Goal: Task Accomplishment & Management: Manage account settings

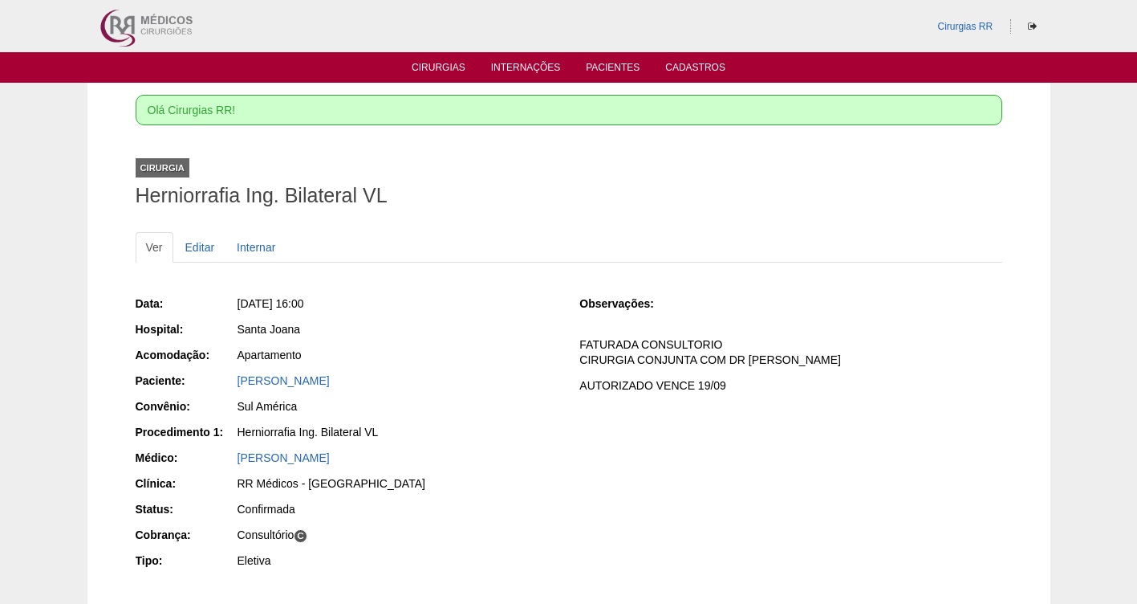
click at [426, 65] on link "Cirurgias" at bounding box center [439, 70] width 54 height 16
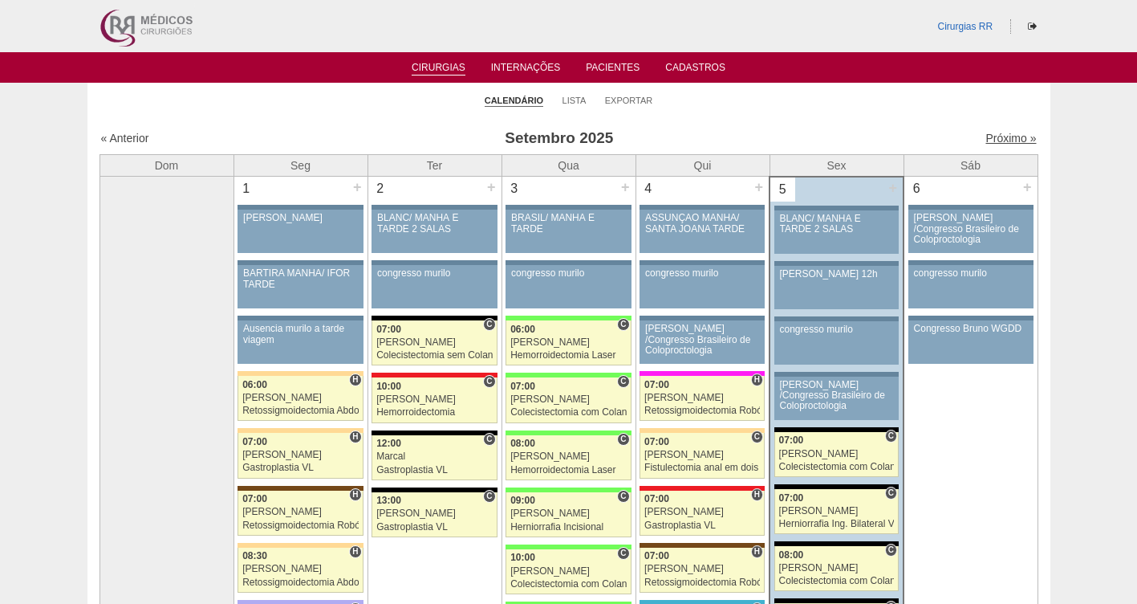
click at [996, 140] on link "Próximo »" at bounding box center [1011, 138] width 51 height 13
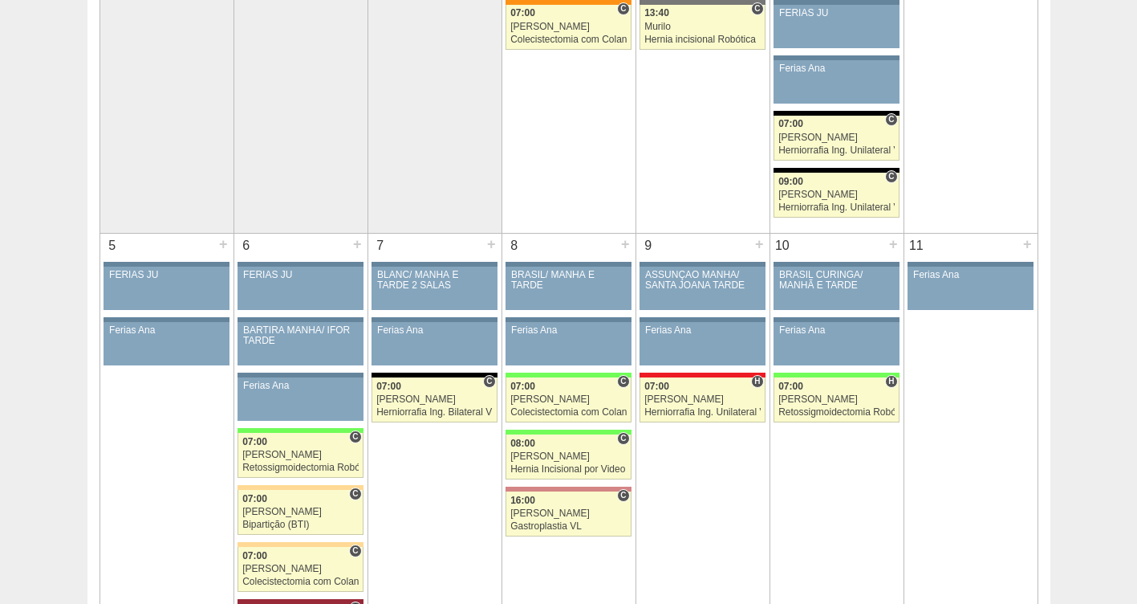
scroll to position [289, 0]
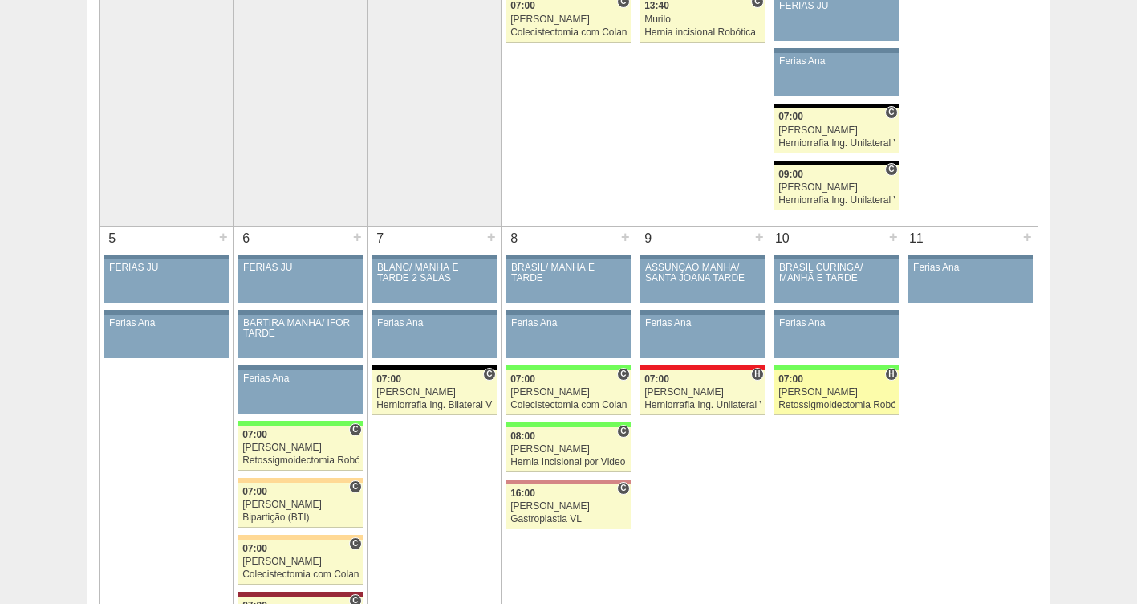
click at [827, 387] on div "[PERSON_NAME]" at bounding box center [837, 392] width 116 height 10
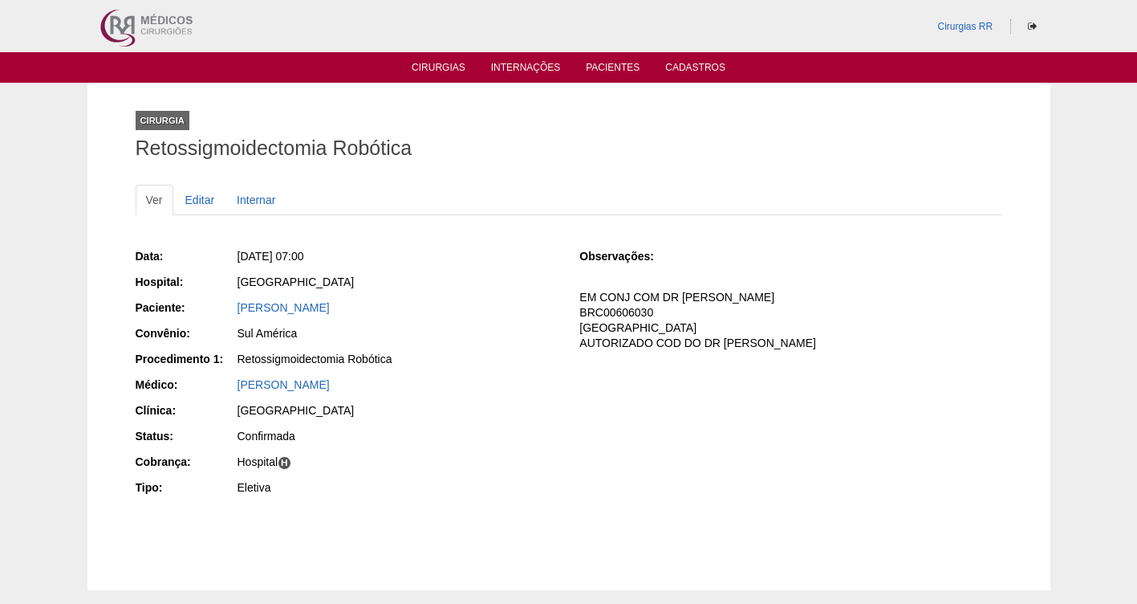
drag, startPoint x: 421, startPoint y: 304, endPoint x: 220, endPoint y: 305, distance: 200.7
click at [220, 305] on div "Paciente: [PERSON_NAME]" at bounding box center [347, 309] width 422 height 20
copy div "Paciente: [PERSON_NAME]"
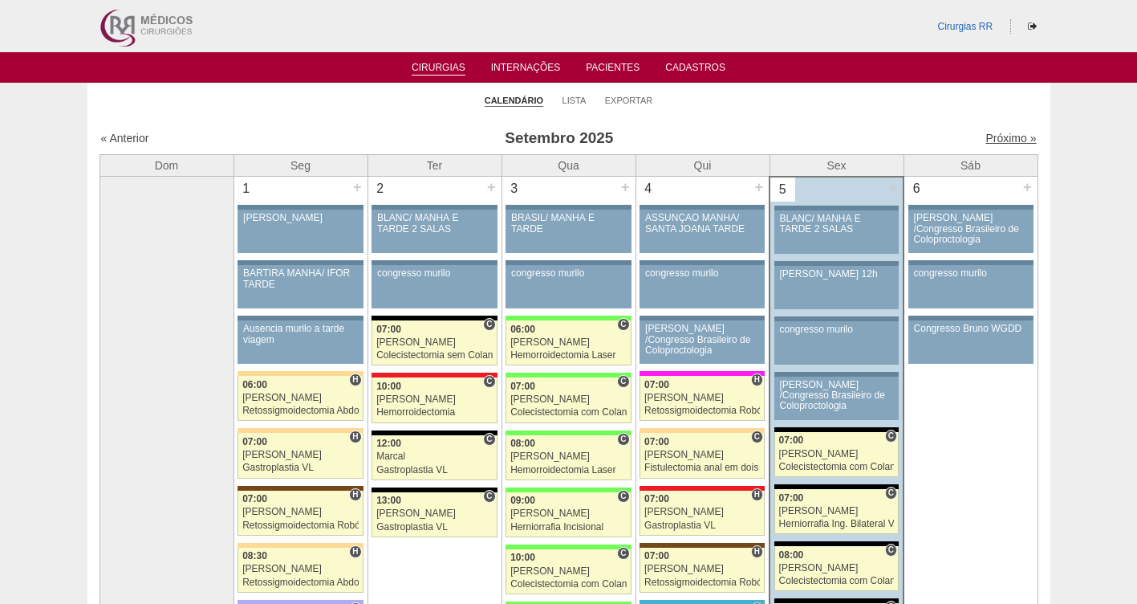
click at [998, 133] on link "Próximo »" at bounding box center [1011, 138] width 51 height 13
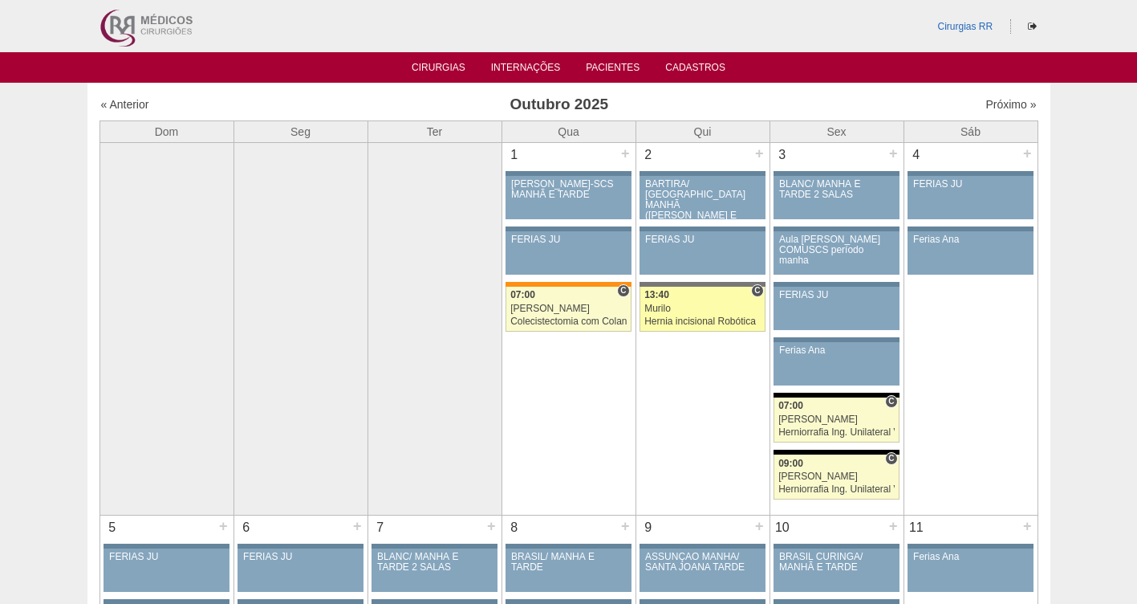
click at [678, 318] on div "Hernia incisional Robótica" at bounding box center [702, 321] width 116 height 10
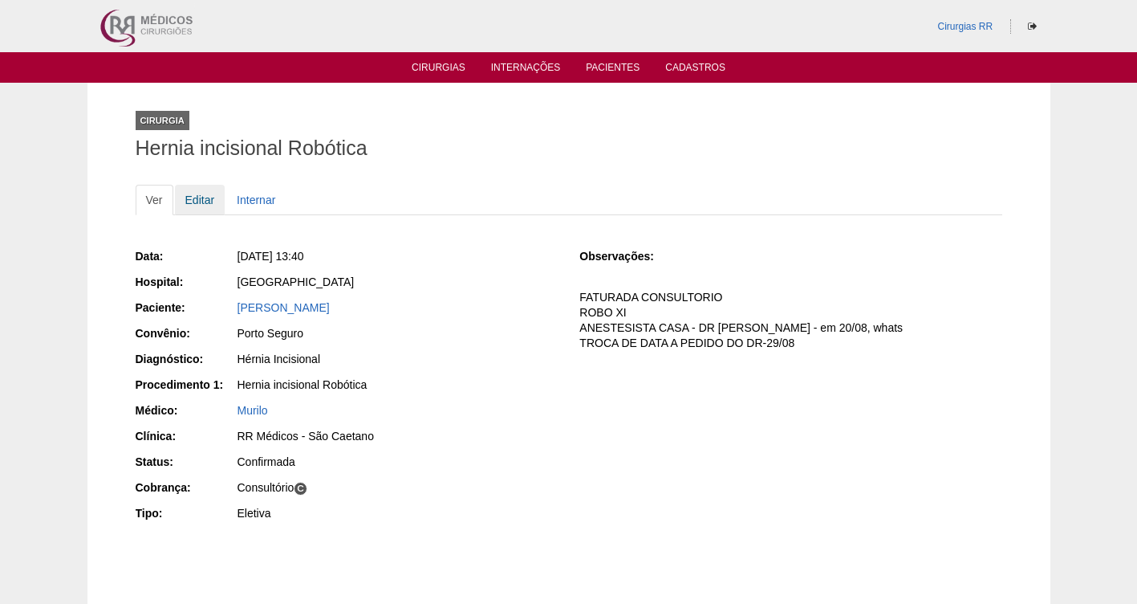
click at [205, 197] on link "Editar" at bounding box center [200, 200] width 51 height 30
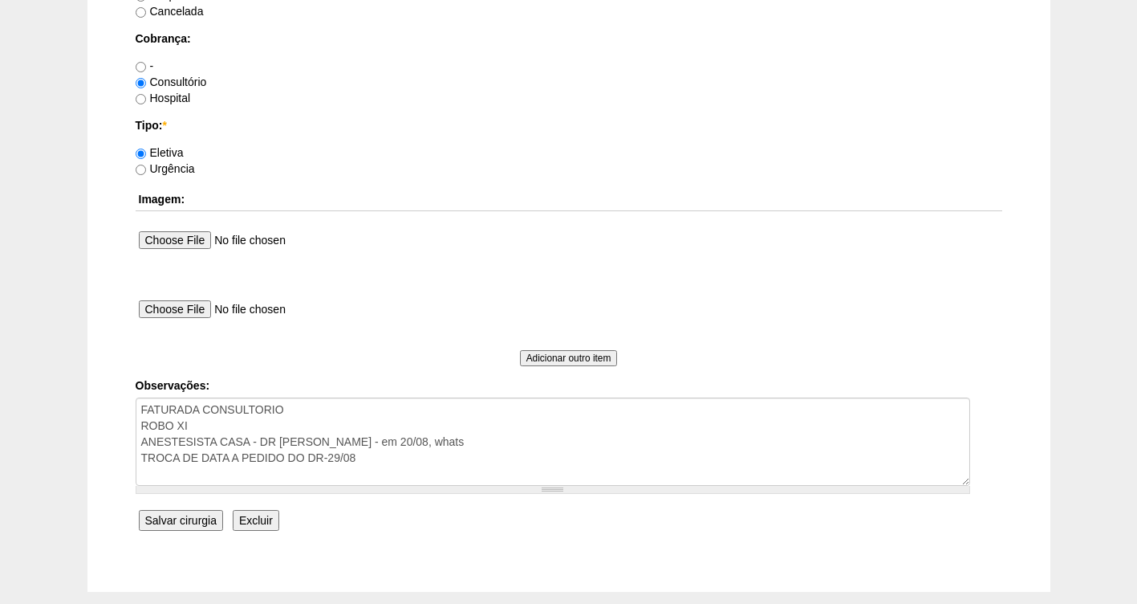
scroll to position [1383, 0]
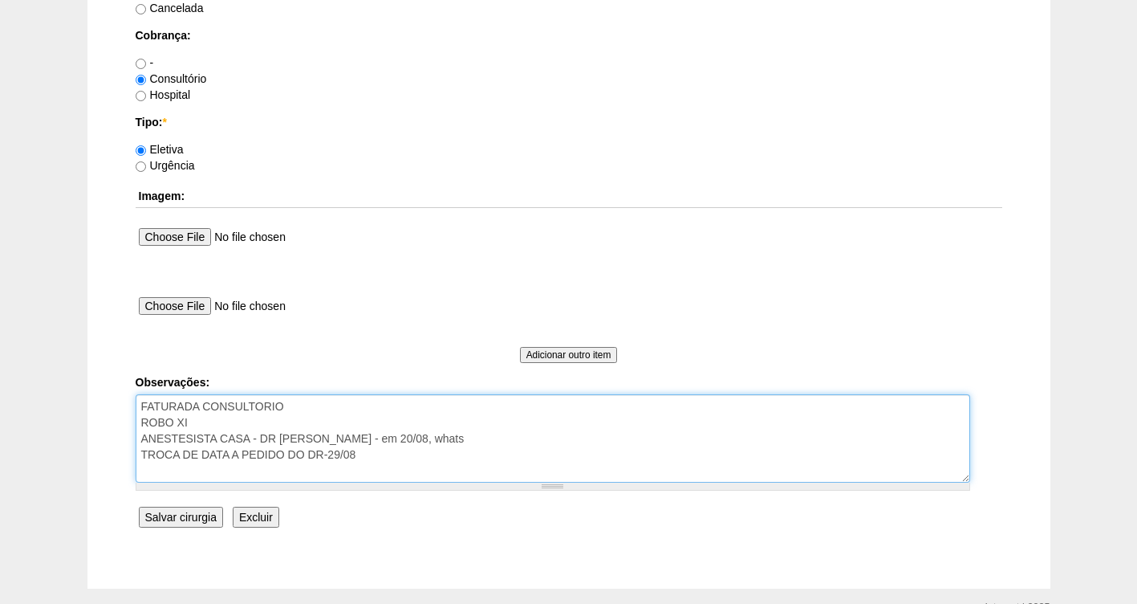
click at [361, 460] on textarea "FATURADA CONSULTORIO ROBO XI ANESTESISTA CASA - DR [PERSON_NAME] - em 20/08, wh…" at bounding box center [553, 438] width 835 height 88
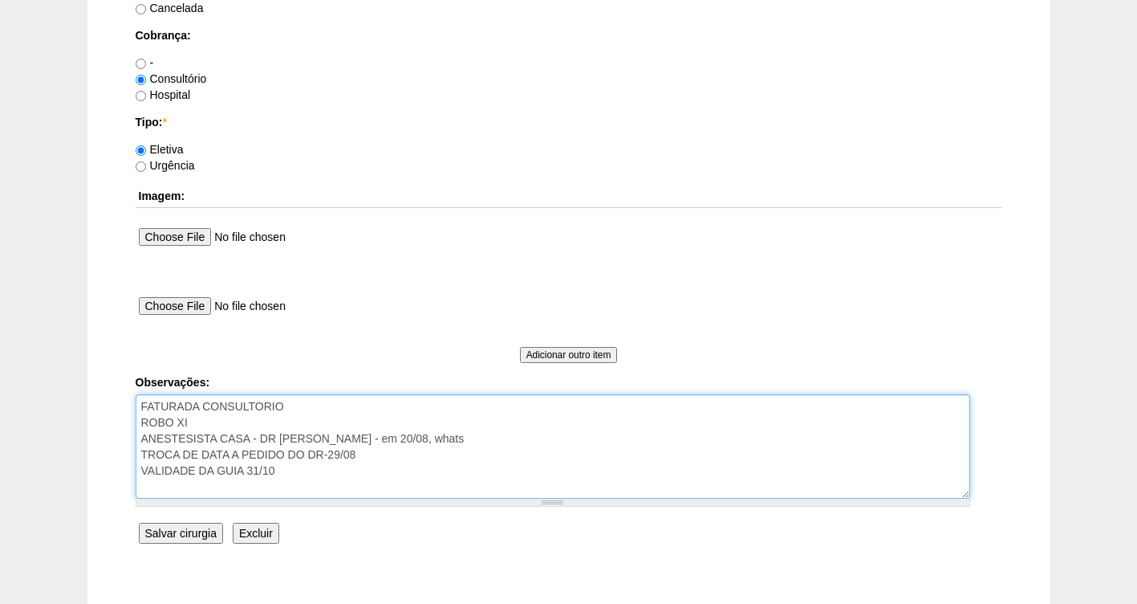
type textarea "FATURADA CONSULTORIO ROBO XI ANESTESISTA CASA - DR [PERSON_NAME] - em 20/08, wh…"
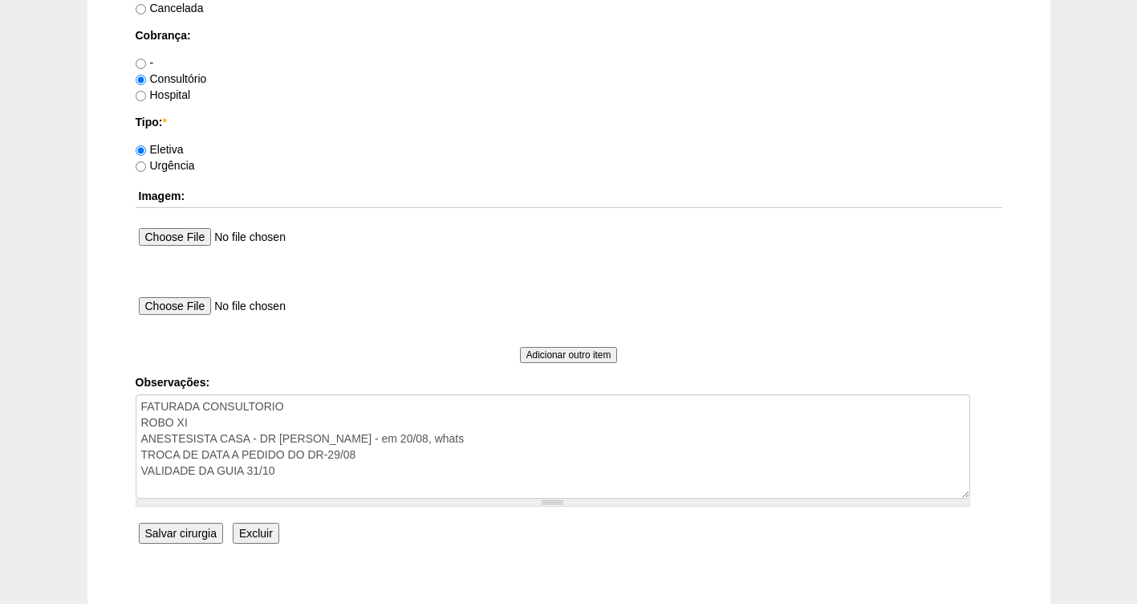
click at [177, 522] on input "Salvar cirurgia" at bounding box center [181, 532] width 84 height 21
